Goal: Task Accomplishment & Management: Use online tool/utility

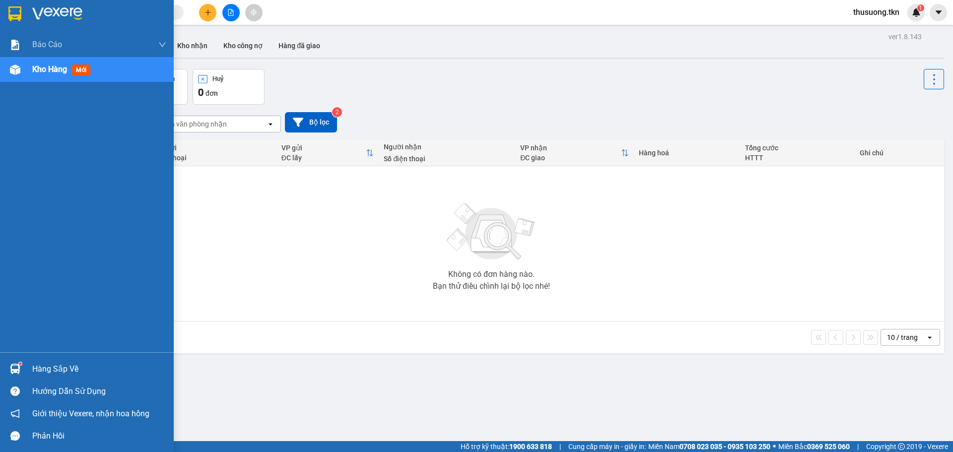
click at [16, 362] on div at bounding box center [14, 368] width 17 height 17
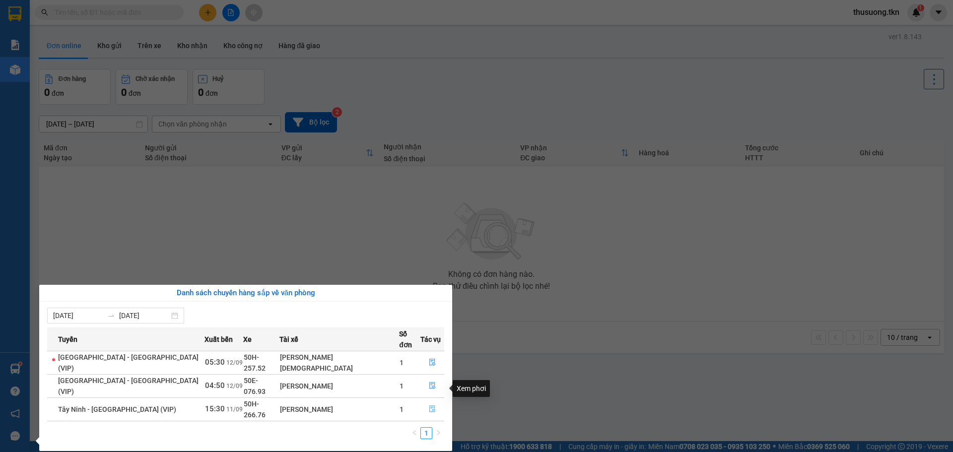
click at [425, 401] on button "button" at bounding box center [432, 409] width 23 height 16
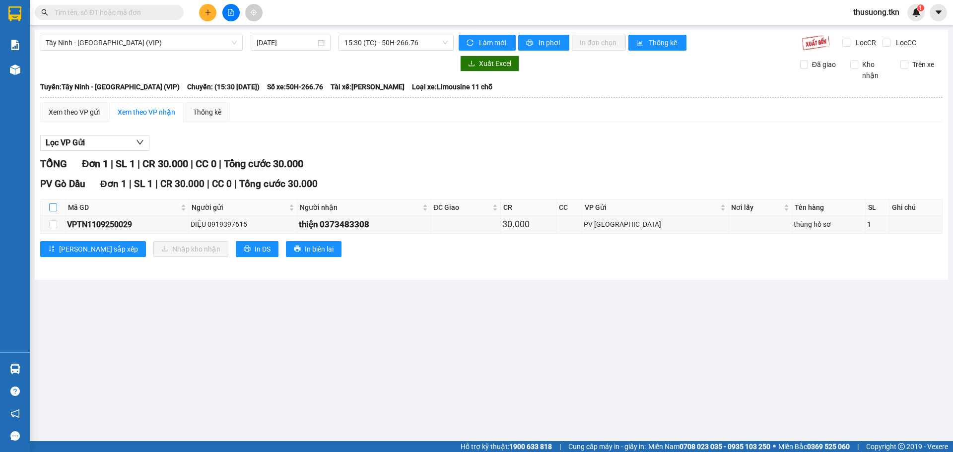
click at [52, 208] on input "checkbox" at bounding box center [53, 207] width 8 height 8
checkbox input "true"
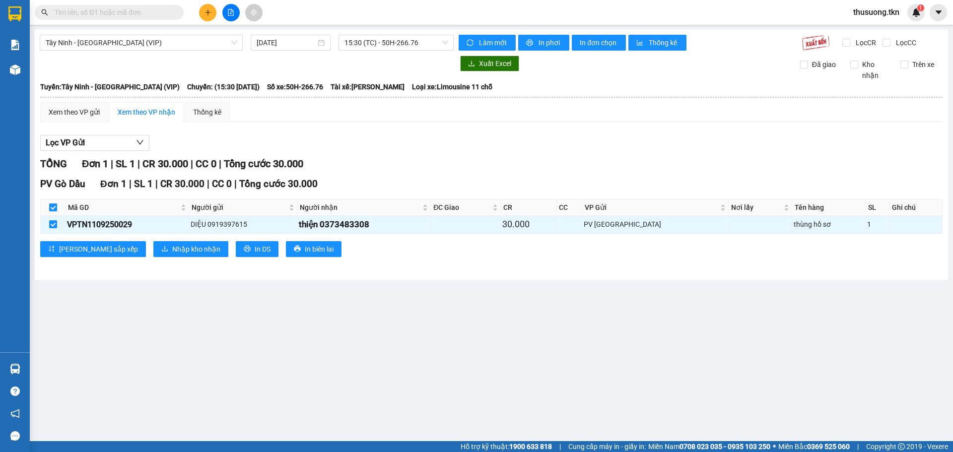
click at [134, 258] on div "PV Gò Dầu Đơn 1 | SL 1 | CR 30.000 | CC 0 | Tổng cước 30.000 Mã GD Người gửi Ng…" at bounding box center [491, 220] width 902 height 87
click at [172, 249] on span "Nhập kho nhận" at bounding box center [196, 249] width 48 height 11
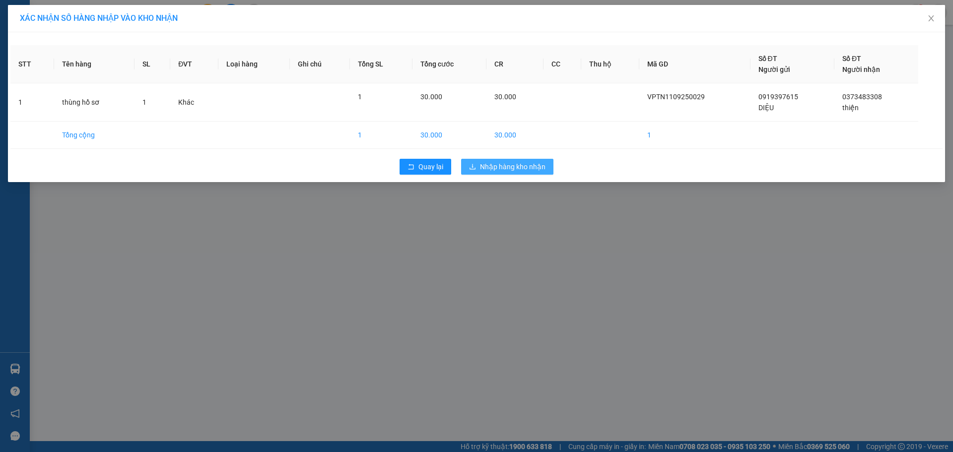
click at [509, 166] on span "Nhập hàng kho nhận" at bounding box center [513, 166] width 66 height 11
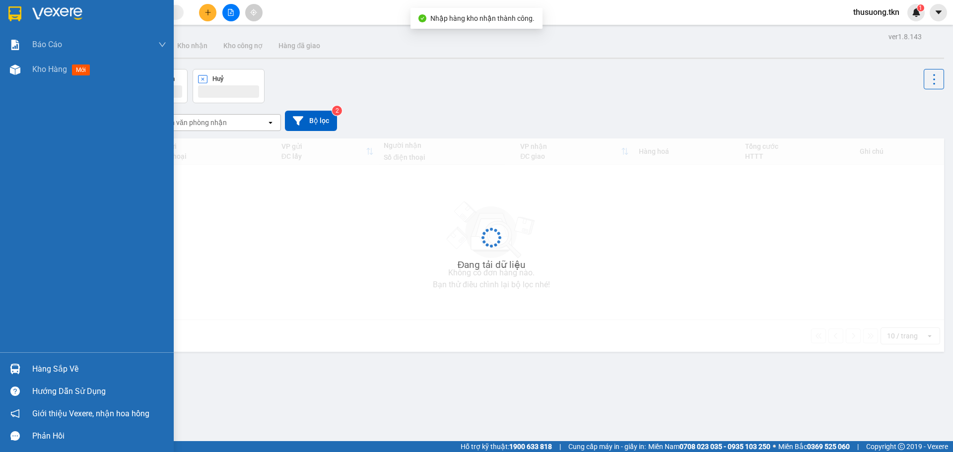
click at [18, 358] on div "Hàng sắp về Hướng dẫn sử dụng Giới thiệu Vexere, nhận hoa hồng Phản hồi" at bounding box center [87, 399] width 174 height 95
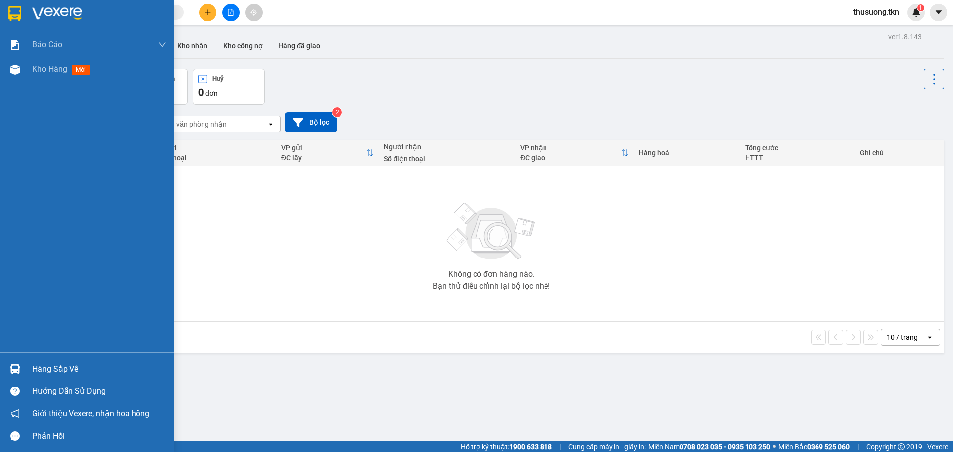
click at [17, 363] on div at bounding box center [14, 368] width 17 height 17
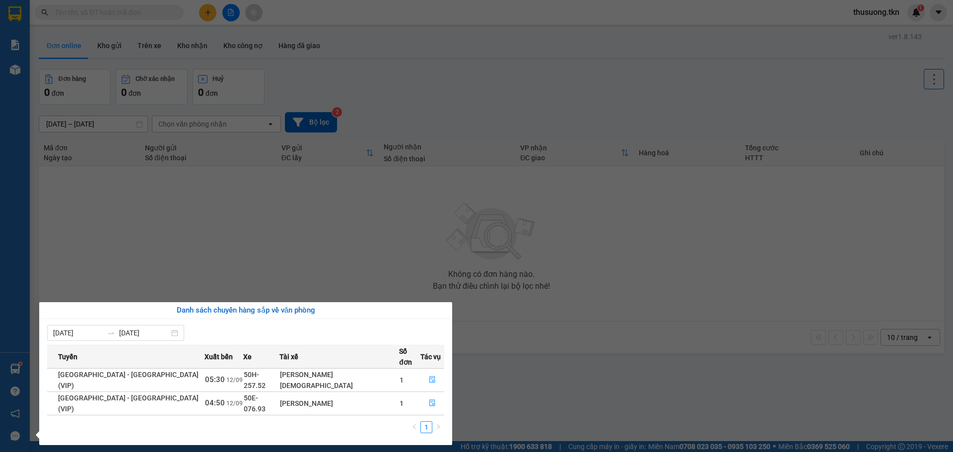
click at [409, 254] on section "Kết quả tìm kiếm ( 0 ) Bộ lọc No Data thusuong.tkn 1 Báo cáo Mẫu 1: Báo cáo dòn…" at bounding box center [476, 226] width 953 height 452
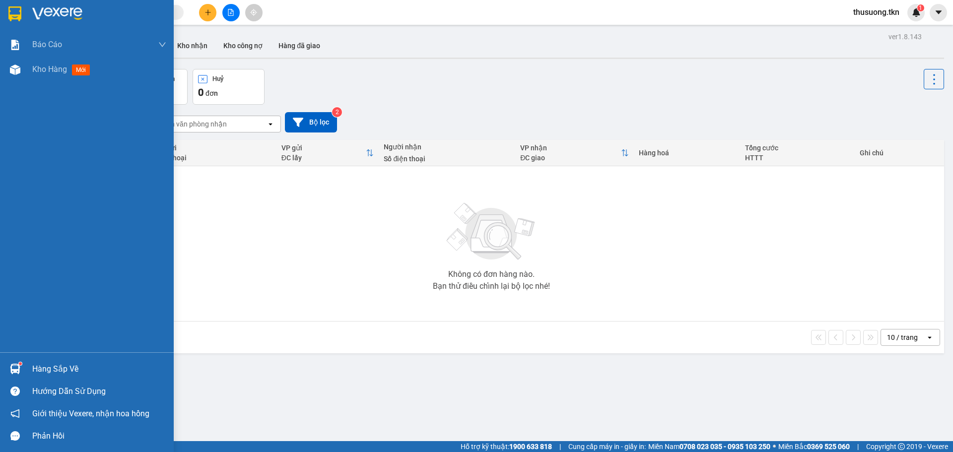
click at [19, 365] on img at bounding box center [15, 369] width 10 height 10
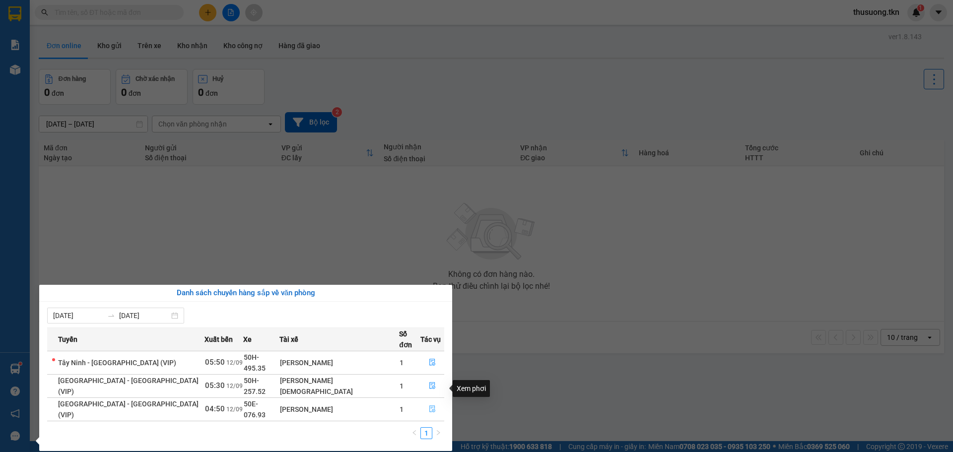
click at [421, 401] on button "button" at bounding box center [432, 409] width 23 height 16
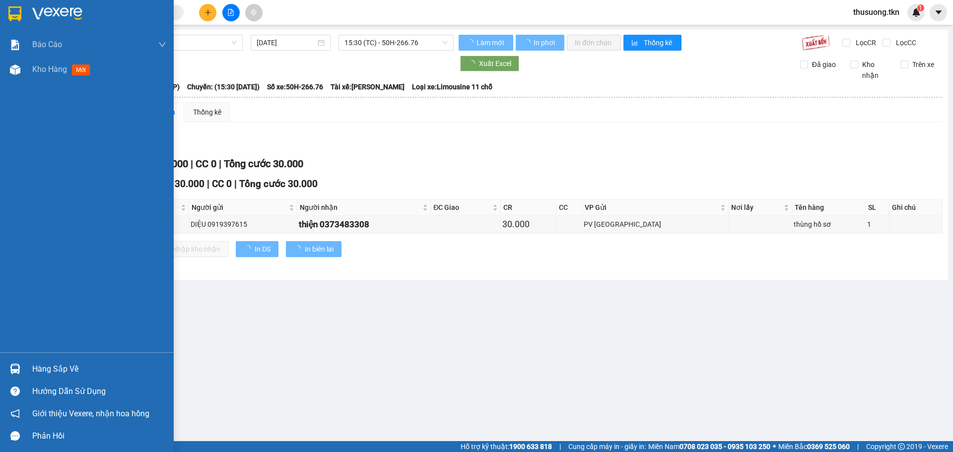
type input "12/09/2025"
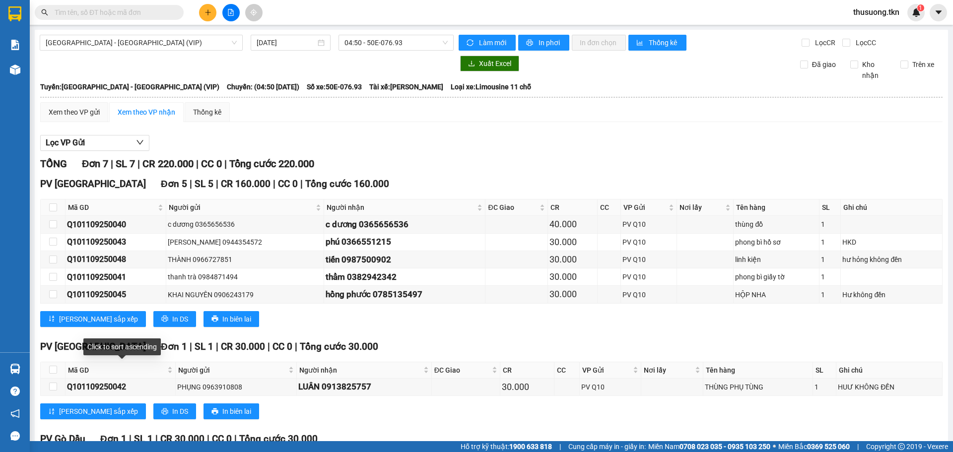
scroll to position [98, 0]
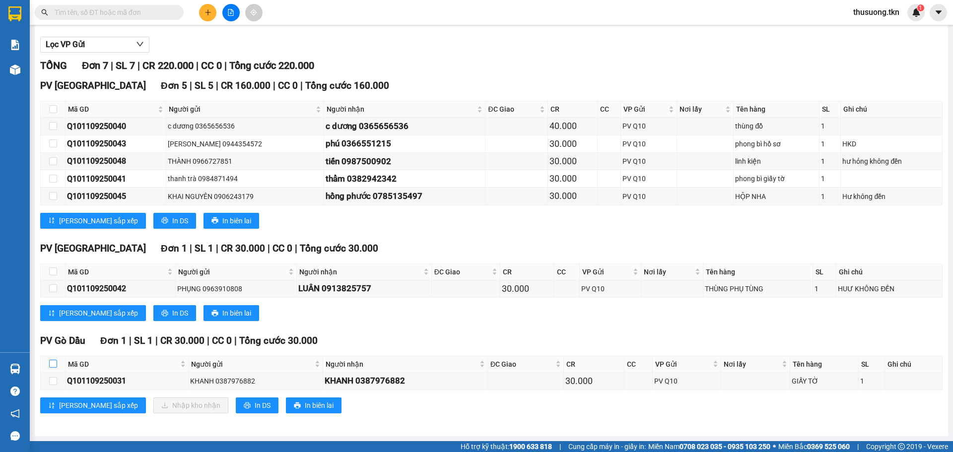
click at [54, 362] on input "checkbox" at bounding box center [53, 364] width 8 height 8
checkbox input "true"
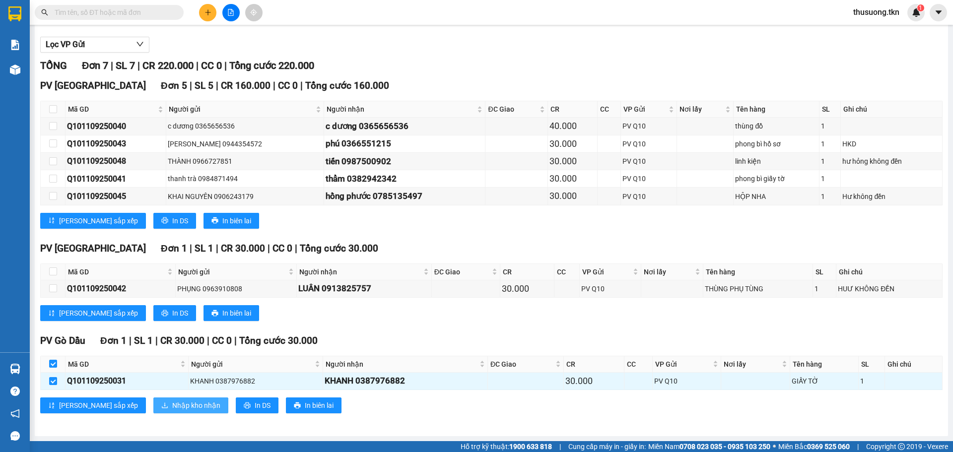
click at [172, 402] on span "Nhập kho nhận" at bounding box center [196, 405] width 48 height 11
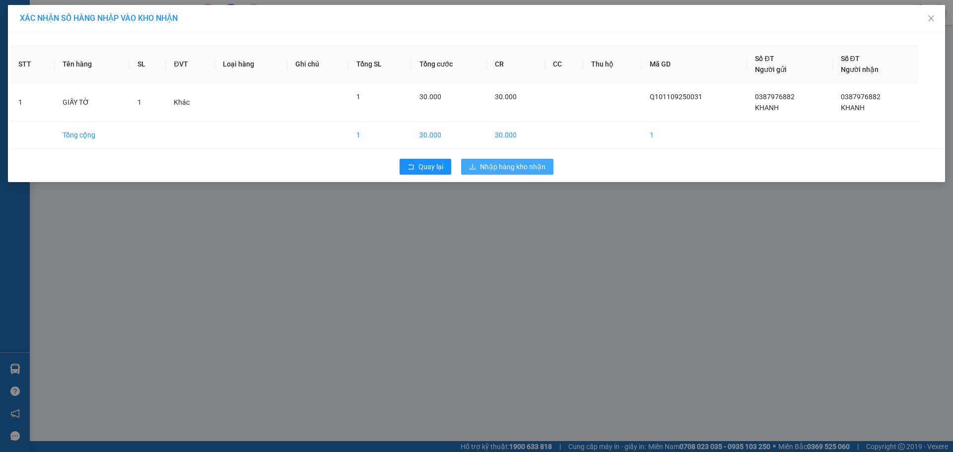
click at [519, 162] on span "Nhập hàng kho nhận" at bounding box center [513, 166] width 66 height 11
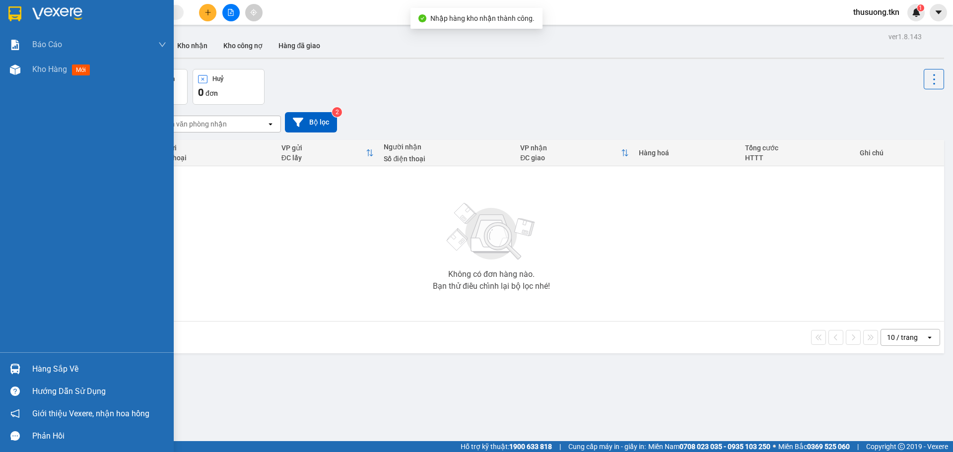
click at [40, 372] on div "Hàng sắp về" at bounding box center [99, 369] width 134 height 15
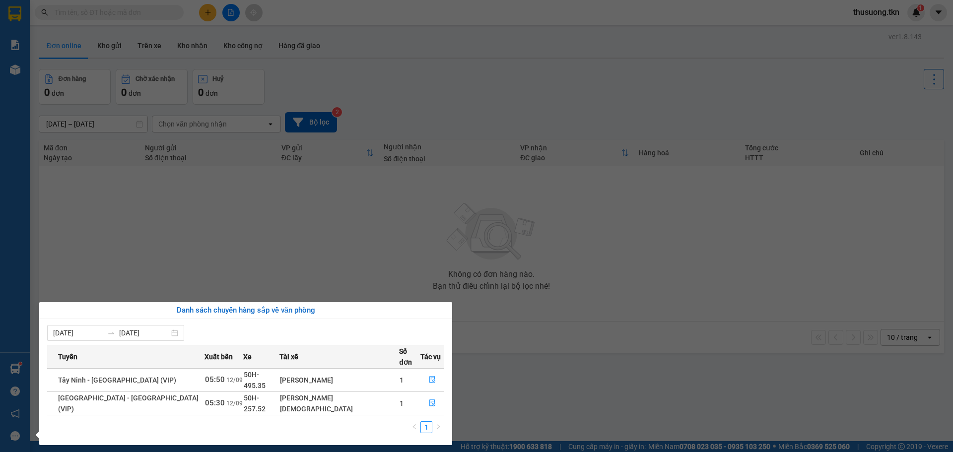
click at [419, 301] on section "Kết quả tìm kiếm ( 0 ) Bộ lọc No Data thusuong.tkn 1 Báo cáo Mẫu 1: Báo cáo dòn…" at bounding box center [476, 226] width 953 height 452
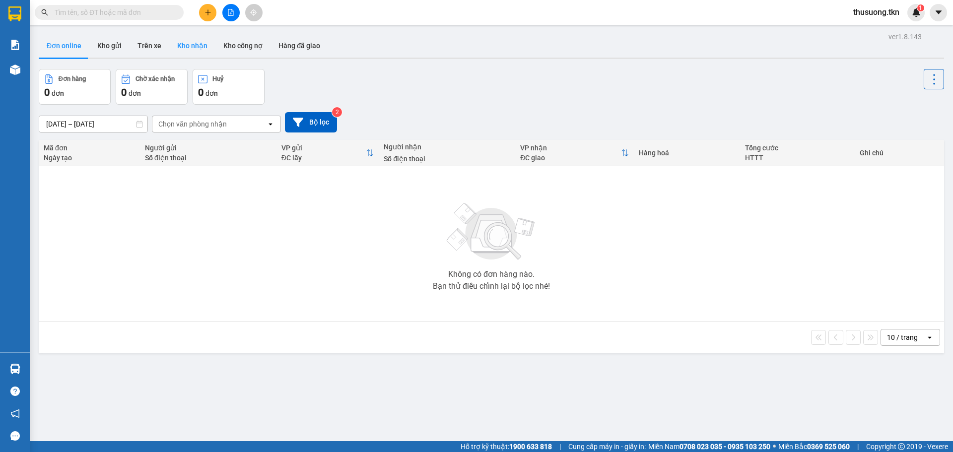
click at [170, 44] on button "Kho nhận" at bounding box center [192, 46] width 46 height 24
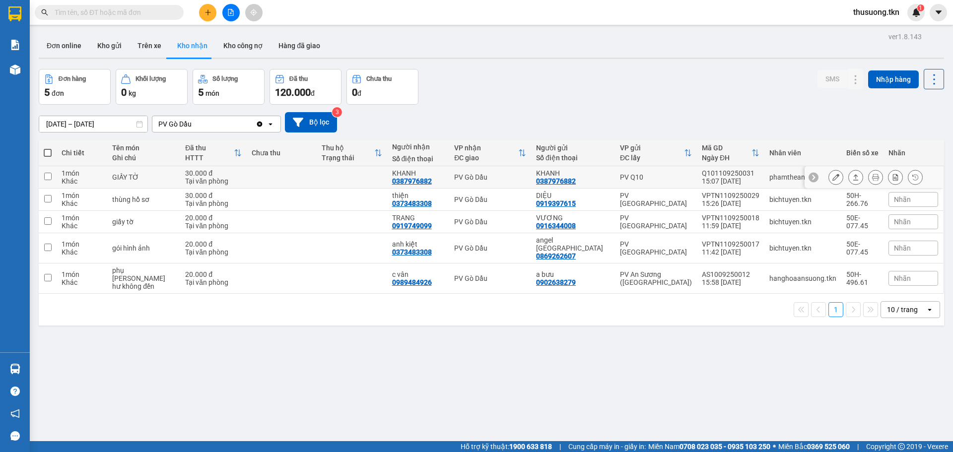
click at [467, 170] on td "PV Gò Dầu" at bounding box center [490, 177] width 82 height 22
checkbox input "true"
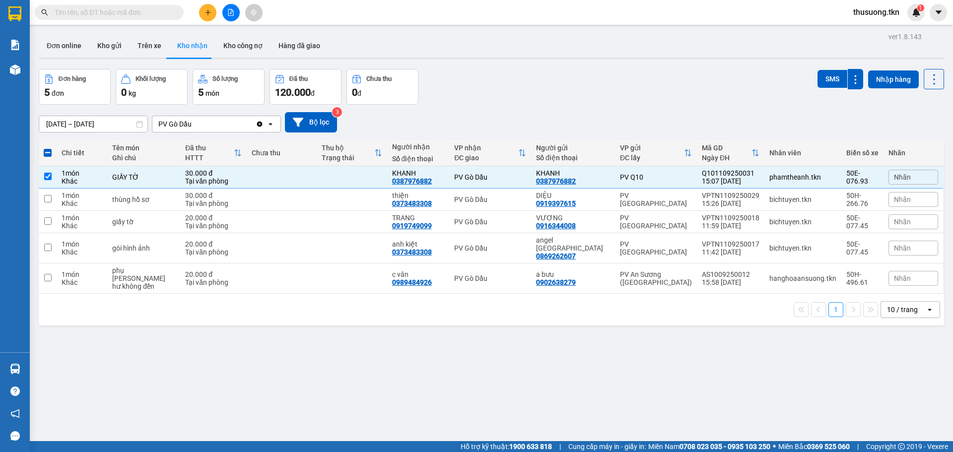
click at [811, 68] on div "ver 1.8.143 Đơn online Kho gửi Trên xe Kho nhận Kho công nợ Hàng đã giao Đơn hà…" at bounding box center [491, 256] width 913 height 452
drag, startPoint x: 811, startPoint y: 68, endPoint x: 833, endPoint y: 70, distance: 22.4
click at [811, 68] on div "ver 1.8.143 Đơn online Kho gửi Trên xe Kho nhận Kho công nợ Hàng đã giao Đơn hà…" at bounding box center [491, 256] width 913 height 452
click at [833, 70] on button "SMS" at bounding box center [832, 79] width 30 height 18
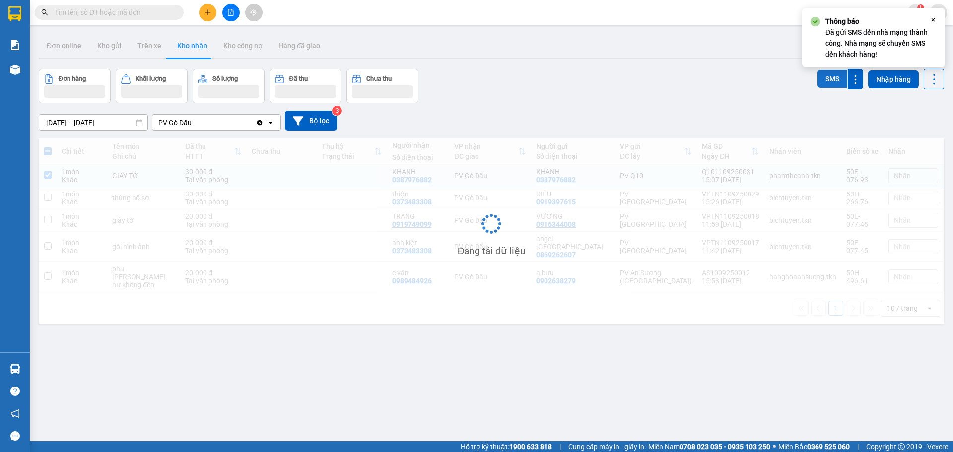
click at [833, 71] on button "SMS" at bounding box center [832, 79] width 30 height 18
click at [830, 72] on button "SMS" at bounding box center [832, 79] width 30 height 18
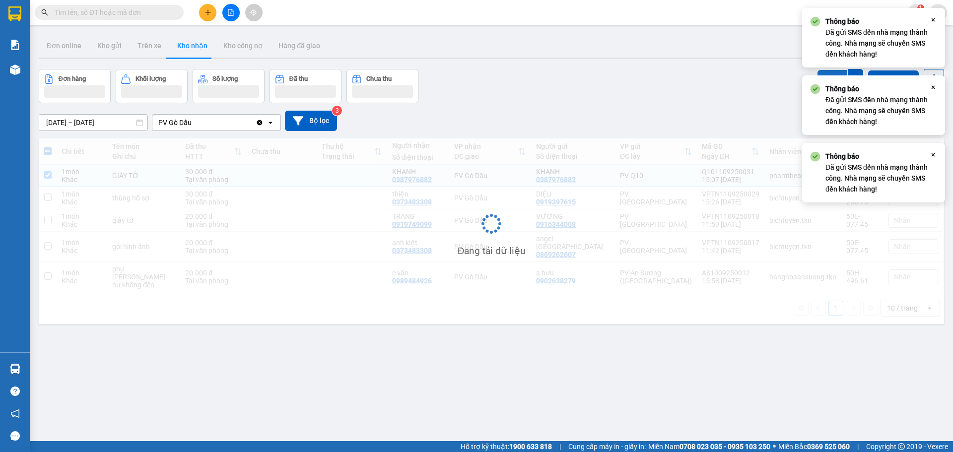
click at [830, 72] on button "SMS" at bounding box center [832, 79] width 30 height 18
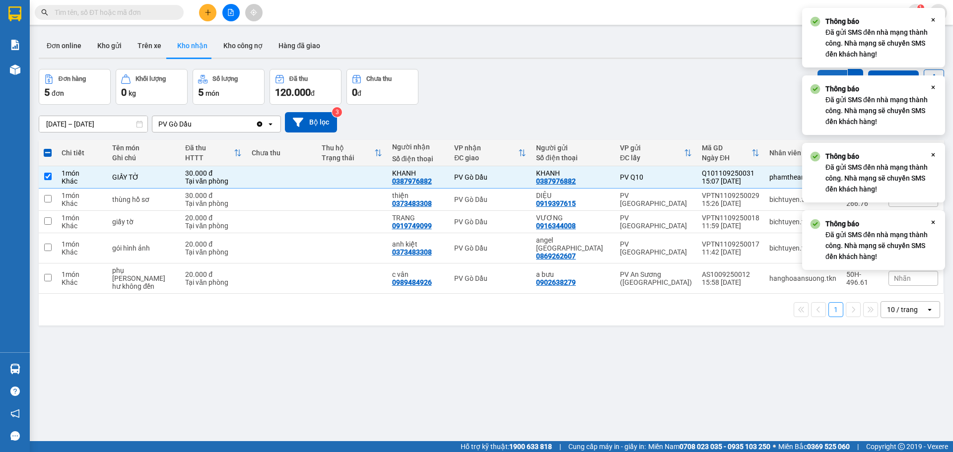
click at [830, 72] on button "SMS" at bounding box center [832, 80] width 30 height 20
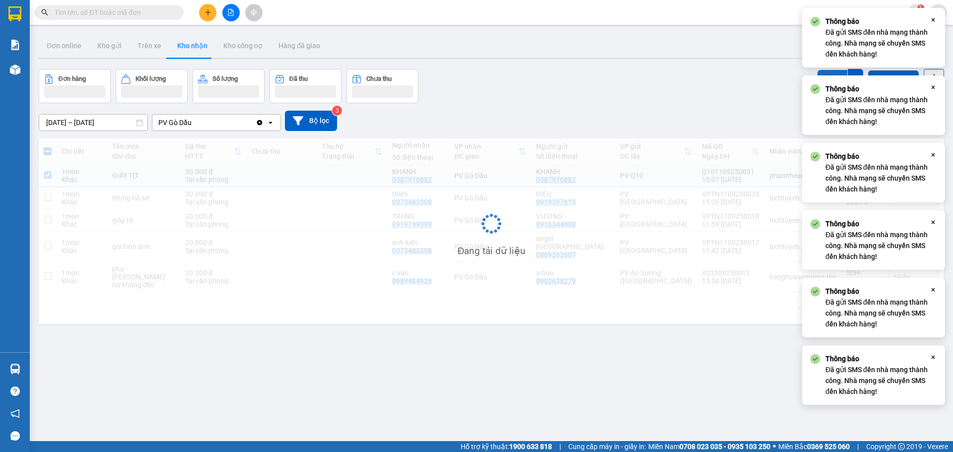
click at [830, 72] on button "SMS" at bounding box center [832, 79] width 30 height 18
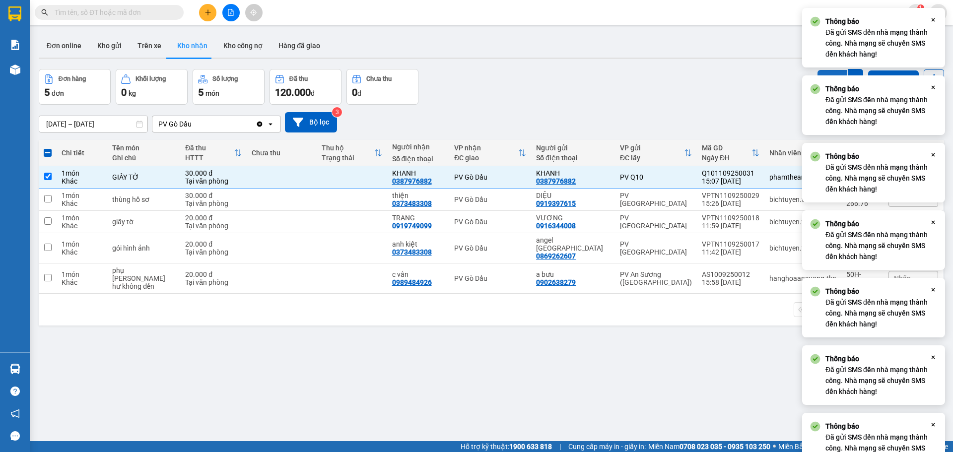
drag, startPoint x: 830, startPoint y: 72, endPoint x: 767, endPoint y: 70, distance: 62.6
click at [829, 72] on button "SMS" at bounding box center [832, 80] width 30 height 20
click at [647, 98] on div "Đơn hàng 5 đơn Khối lượng 0 kg Số lượng 5 món Đã thu 120.000 đ Chưa thu 0 đ SMS…" at bounding box center [491, 87] width 905 height 36
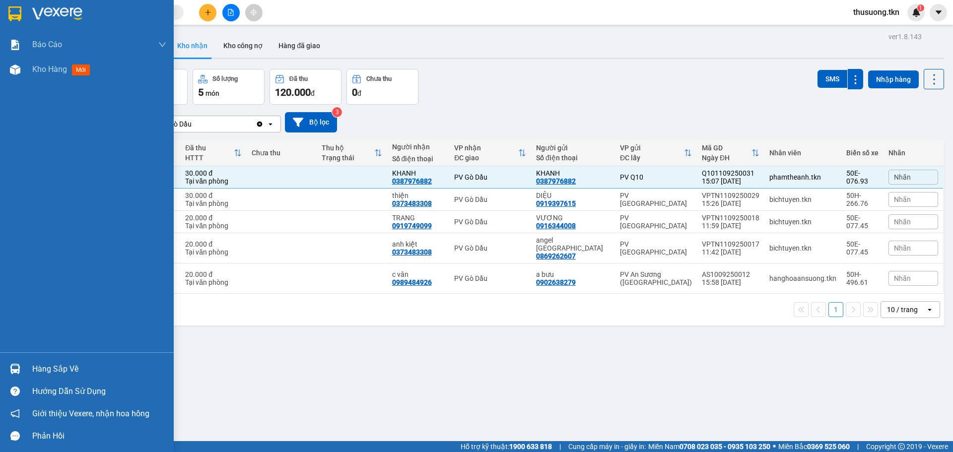
click at [13, 363] on div at bounding box center [14, 368] width 17 height 17
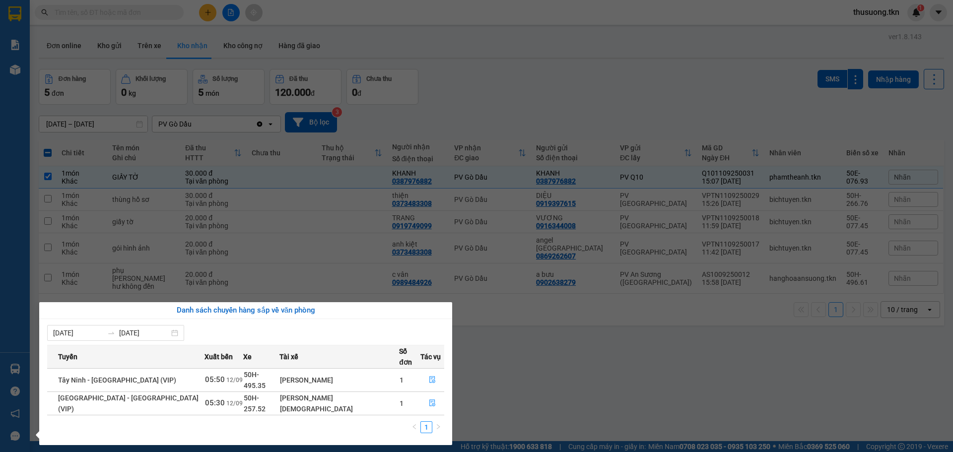
click at [488, 346] on section "Kết quả tìm kiếm ( 0 ) Bộ lọc No Data thusuong.tkn 1 Báo cáo Mẫu 1: Báo cáo dòn…" at bounding box center [476, 226] width 953 height 452
